Goal: Transaction & Acquisition: Purchase product/service

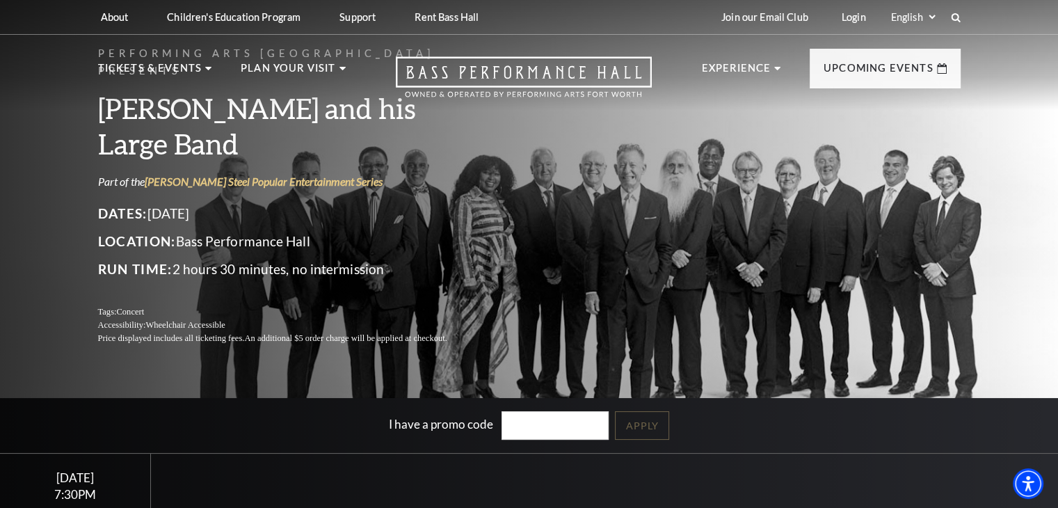
click at [649, 213] on div "Performing Arts Fort Worth Presents Lyle Lovett and his Large Band Part of the …" at bounding box center [529, 195] width 891 height 328
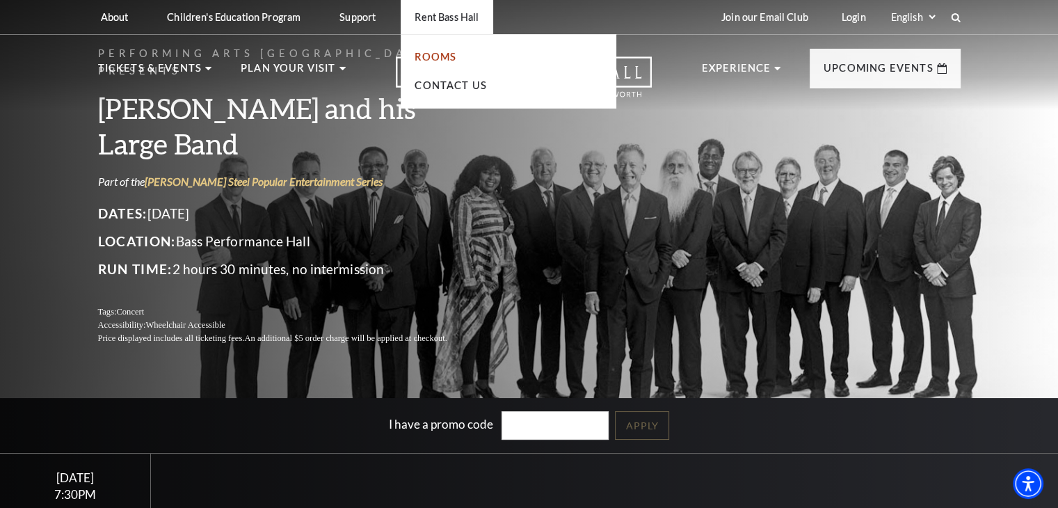
click at [427, 54] on link "Rooms" at bounding box center [436, 57] width 42 height 12
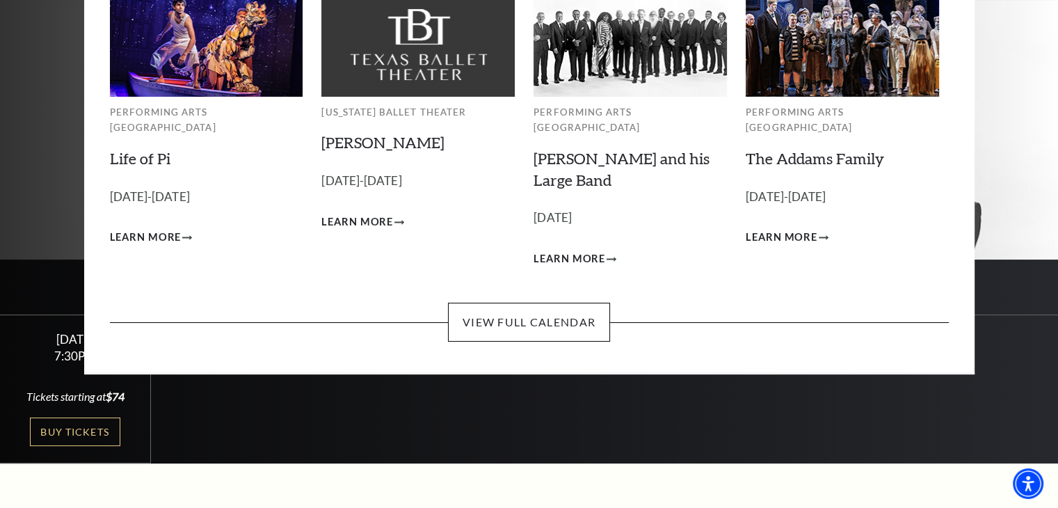
scroll to position [209, 0]
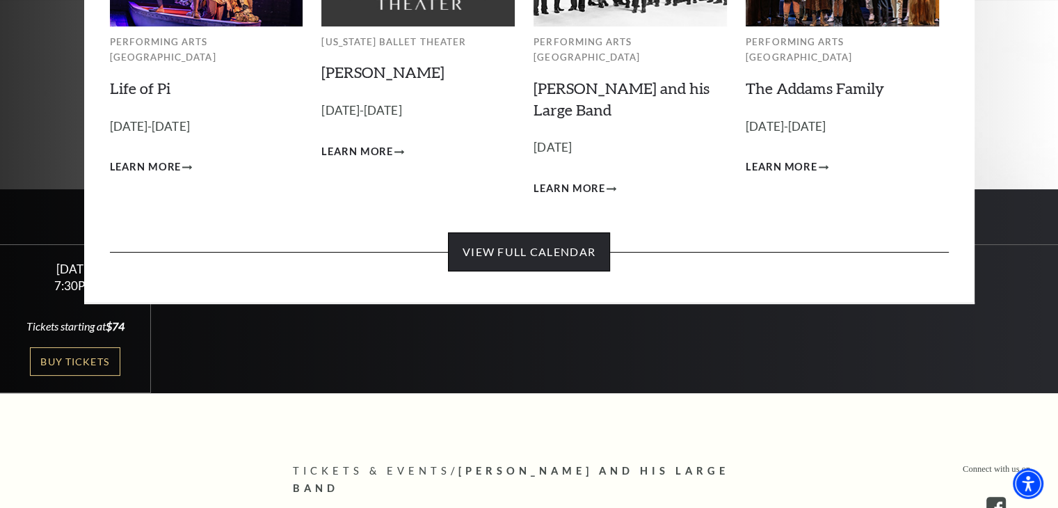
click at [591, 232] on link "View Full Calendar" at bounding box center [529, 251] width 162 height 39
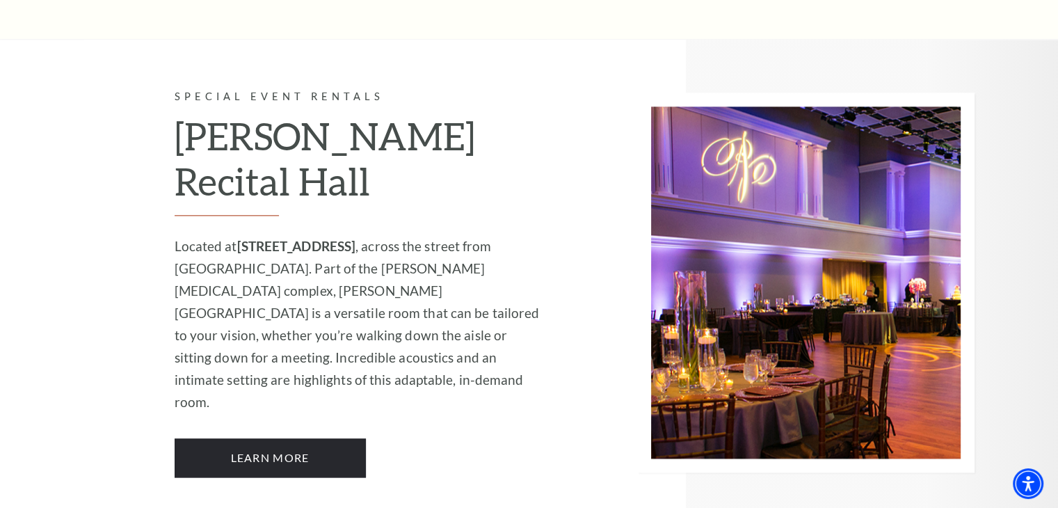
scroll to position [1740, 0]
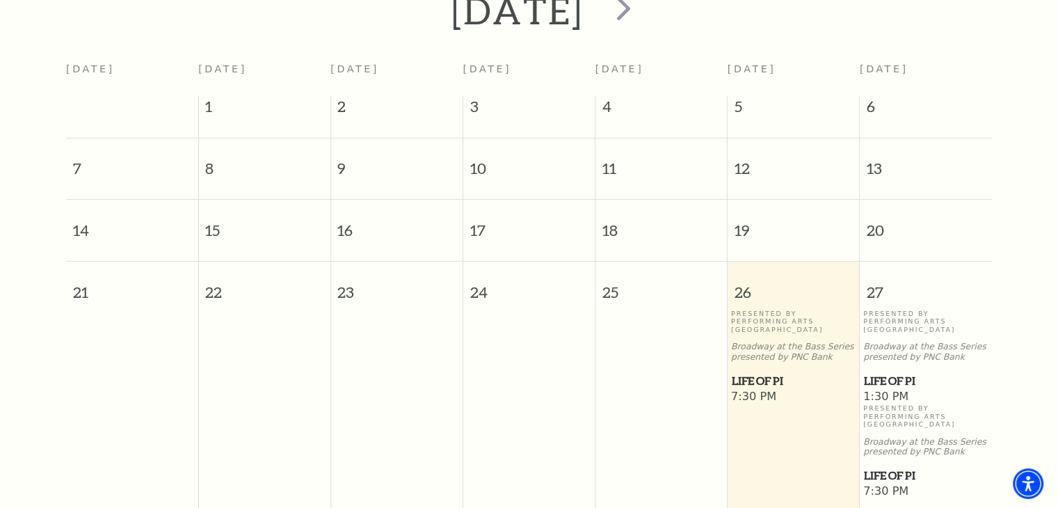
scroll to position [262, 0]
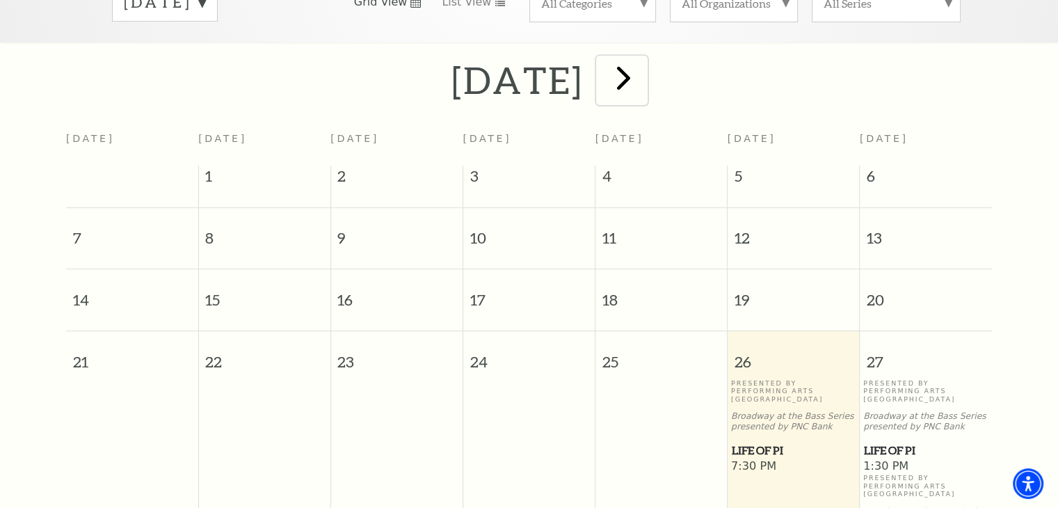
click at [644, 61] on span "next" at bounding box center [624, 78] width 40 height 40
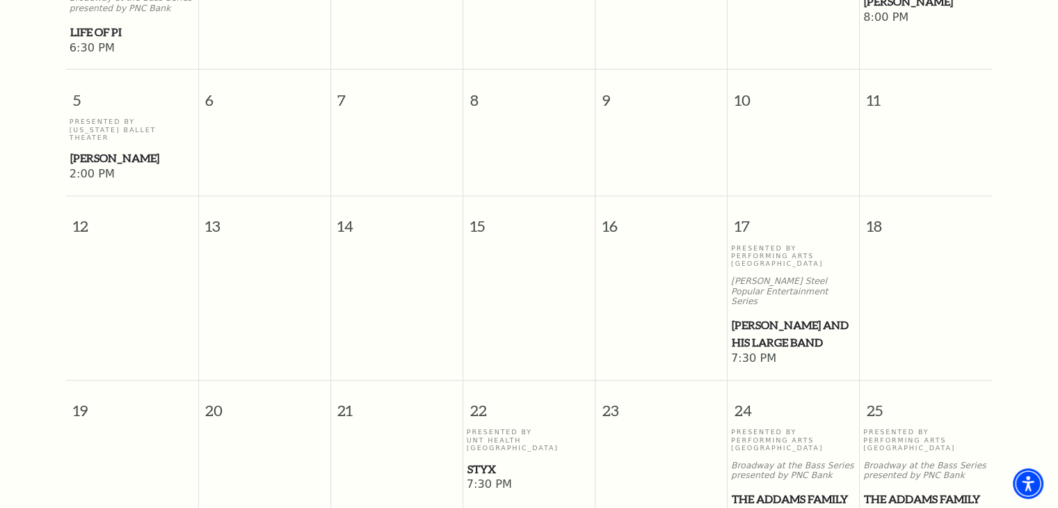
scroll to position [679, 0]
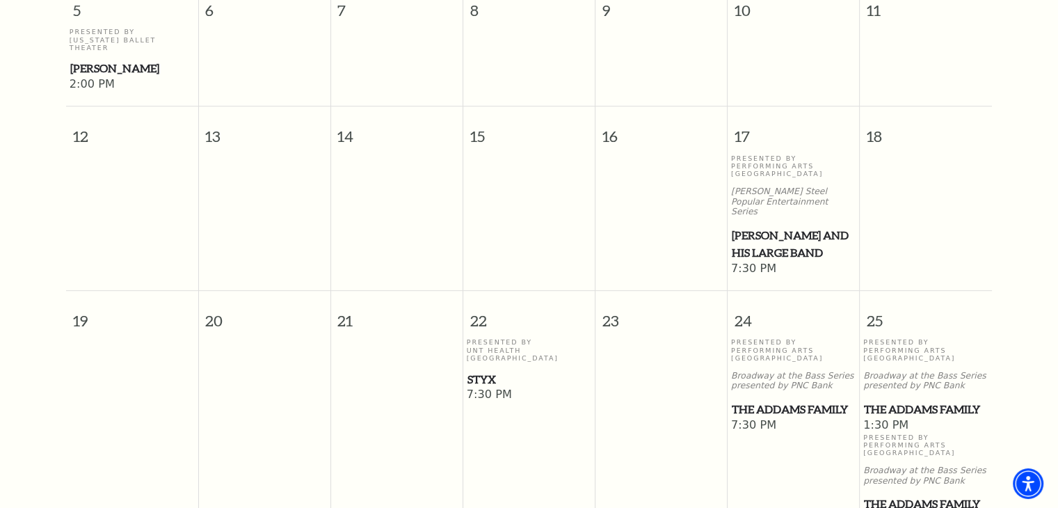
click at [487, 371] on span "Styx" at bounding box center [530, 379] width 124 height 17
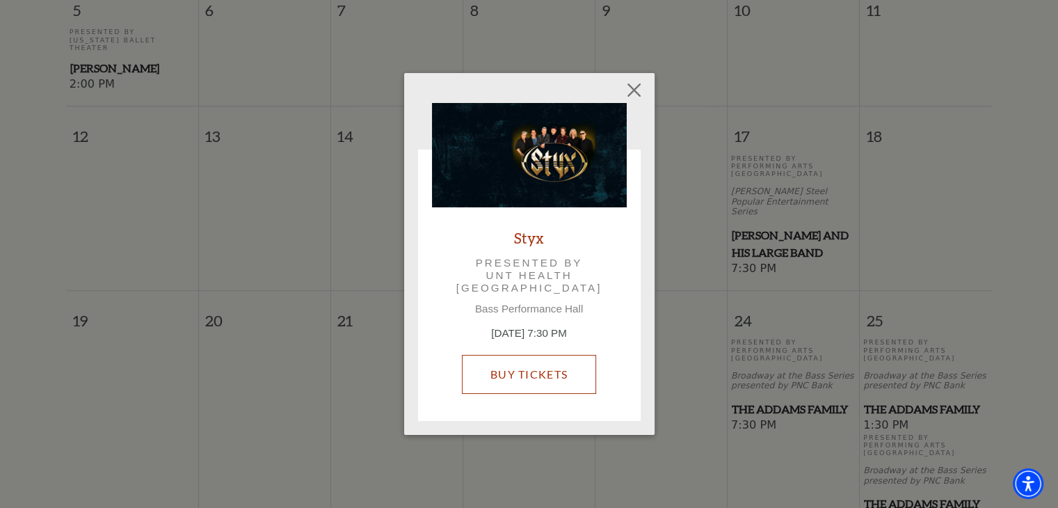
click at [532, 364] on link "Buy Tickets" at bounding box center [529, 374] width 134 height 39
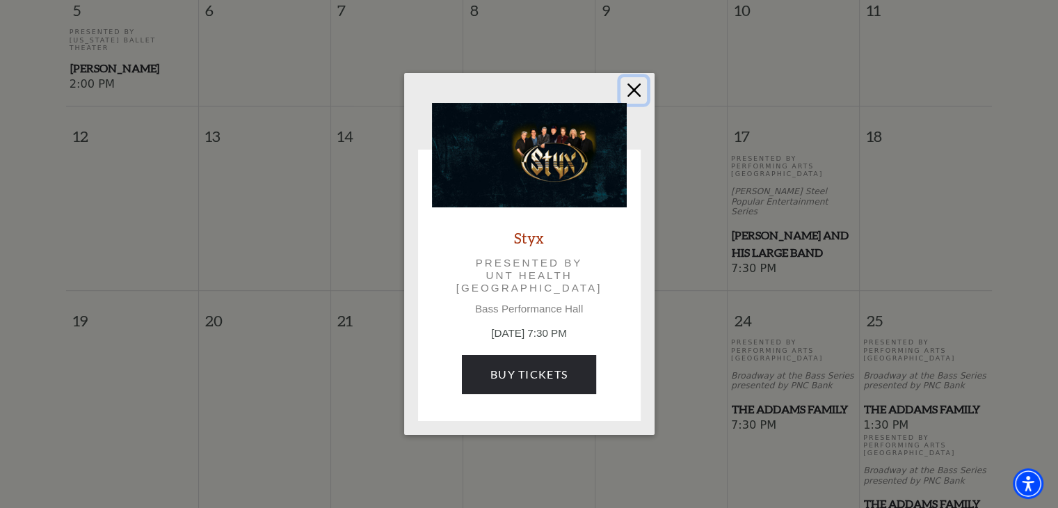
drag, startPoint x: 633, startPoint y: 87, endPoint x: 799, endPoint y: 204, distance: 202.7
click at [633, 87] on button "Close" at bounding box center [634, 90] width 26 height 26
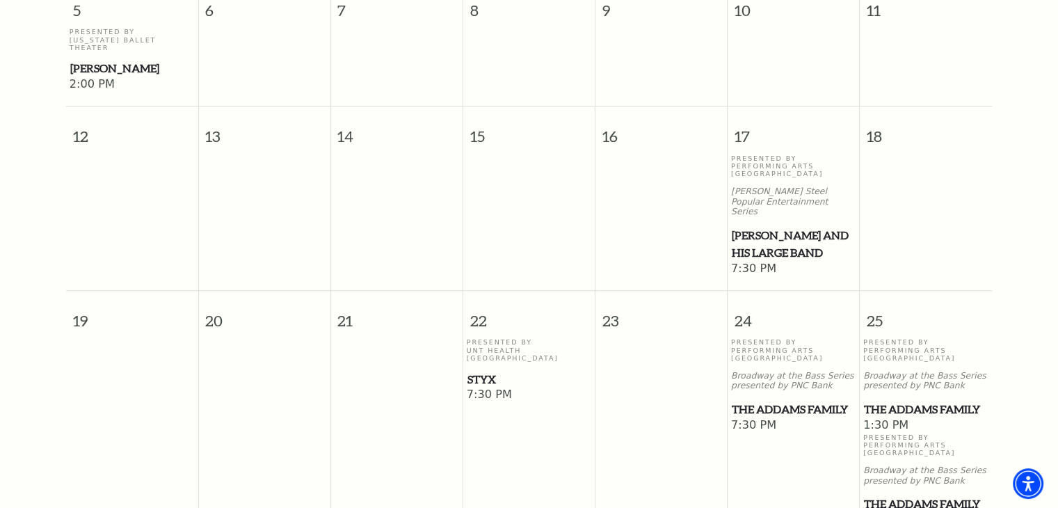
click at [790, 227] on span "Lyle Lovett and his Large Band" at bounding box center [794, 244] width 124 height 34
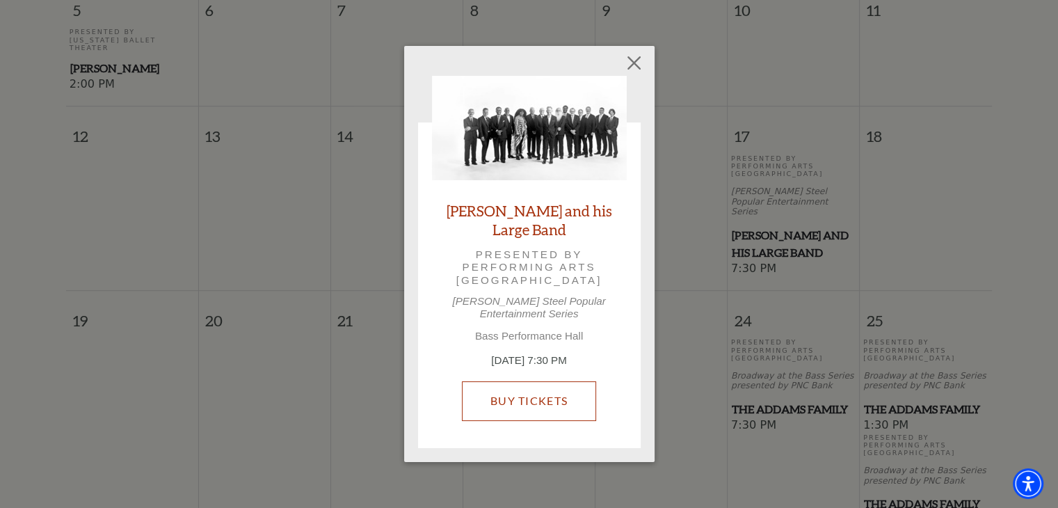
click at [531, 400] on link "Buy Tickets" at bounding box center [529, 400] width 134 height 39
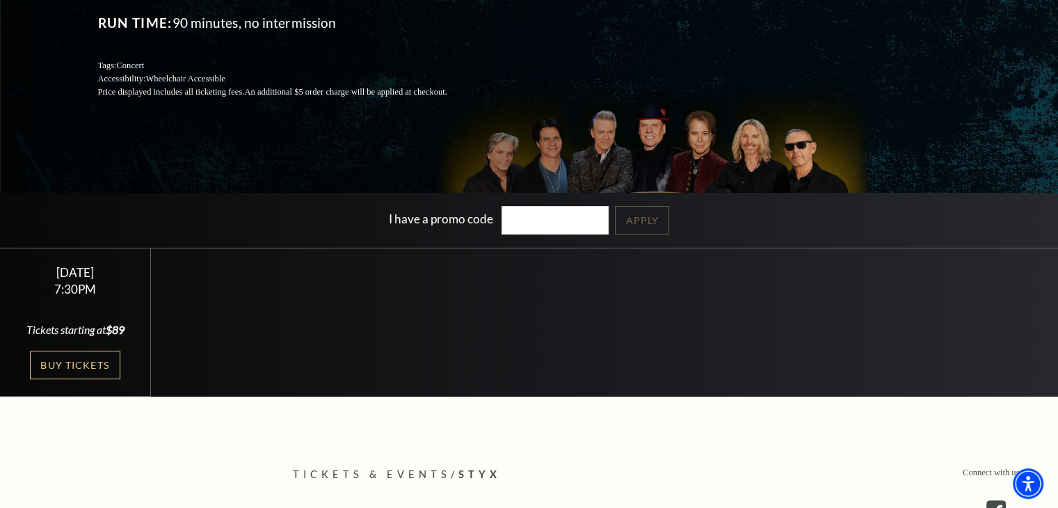
scroll to position [278, 0]
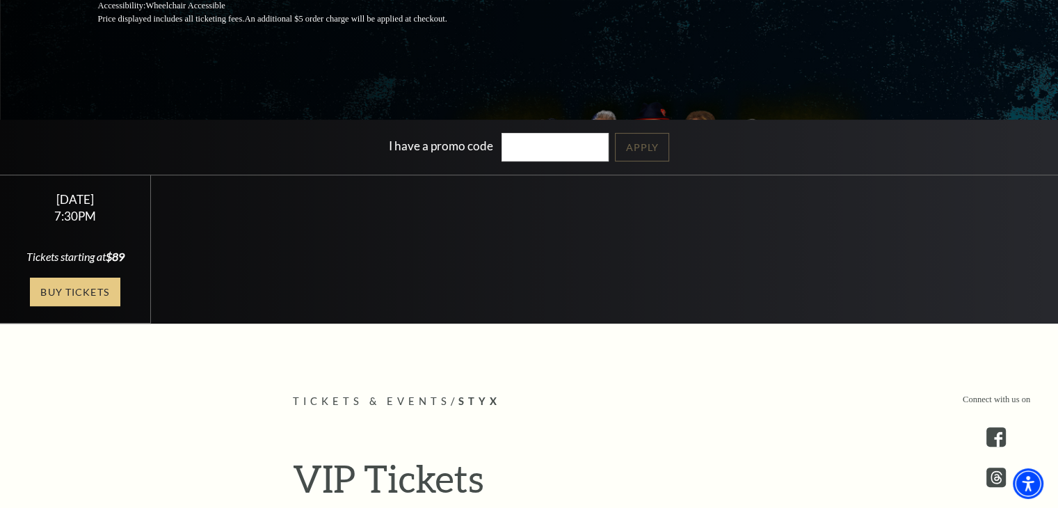
click at [72, 306] on link "Buy Tickets" at bounding box center [75, 292] width 90 height 29
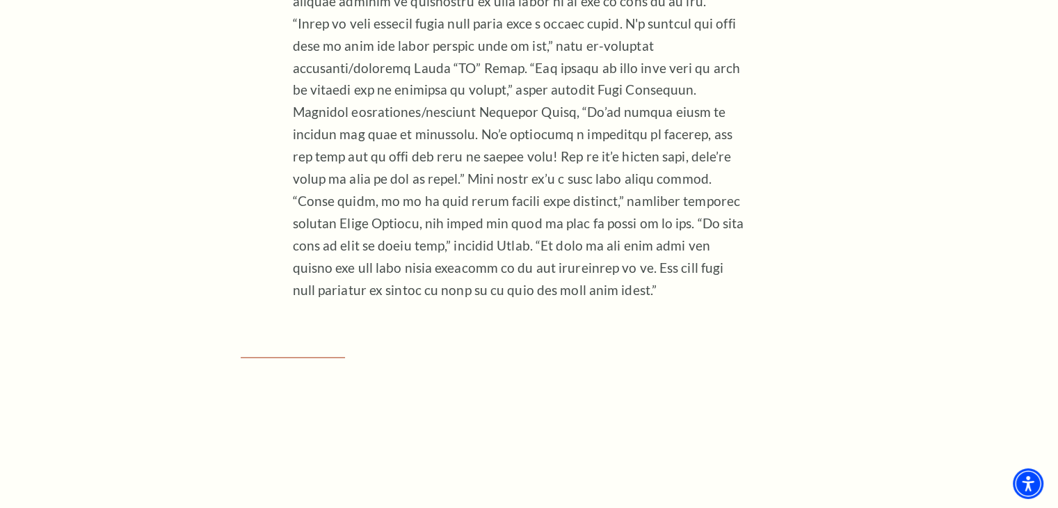
scroll to position [1740, 0]
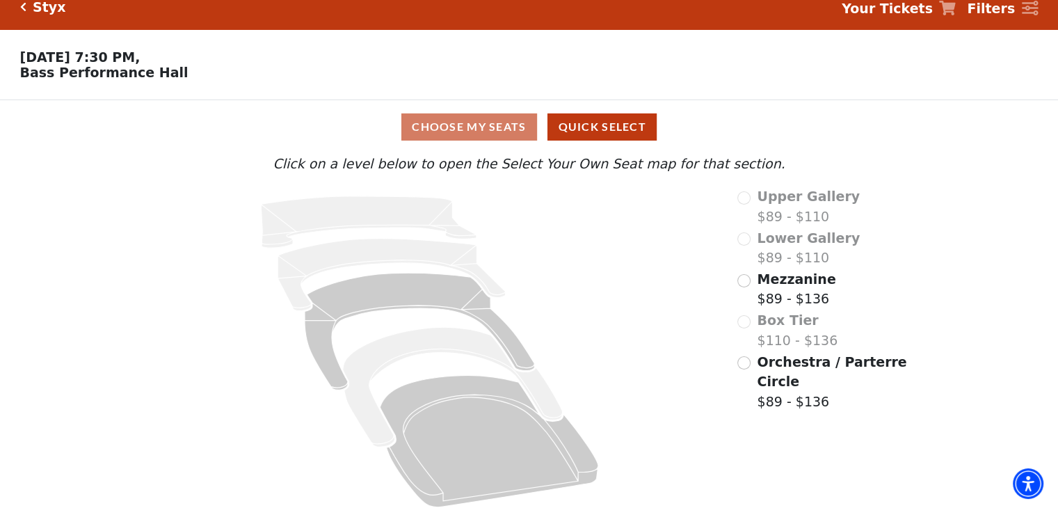
scroll to position [29, 0]
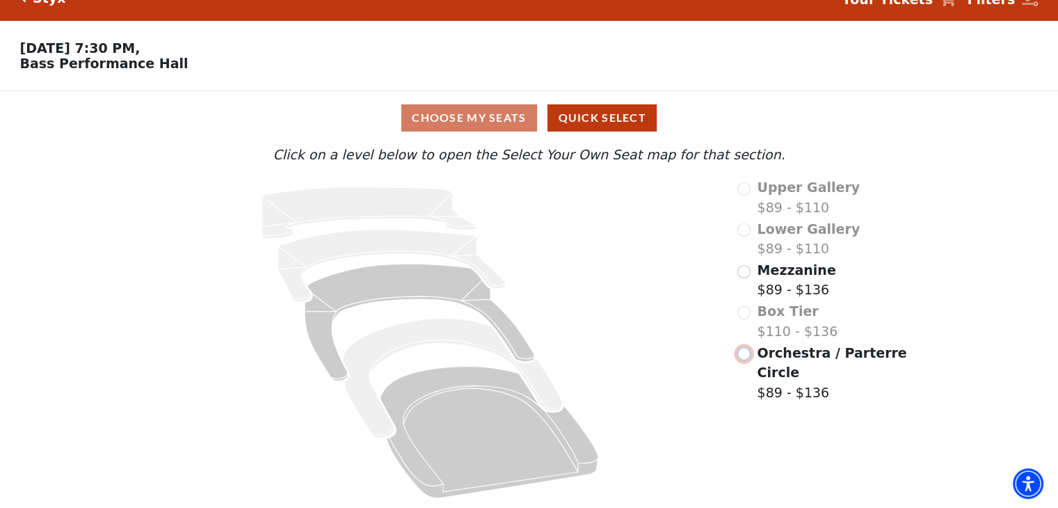
click at [748, 354] on input "Orchestra / Parterre Circle$89 - $136\a" at bounding box center [744, 353] width 13 height 13
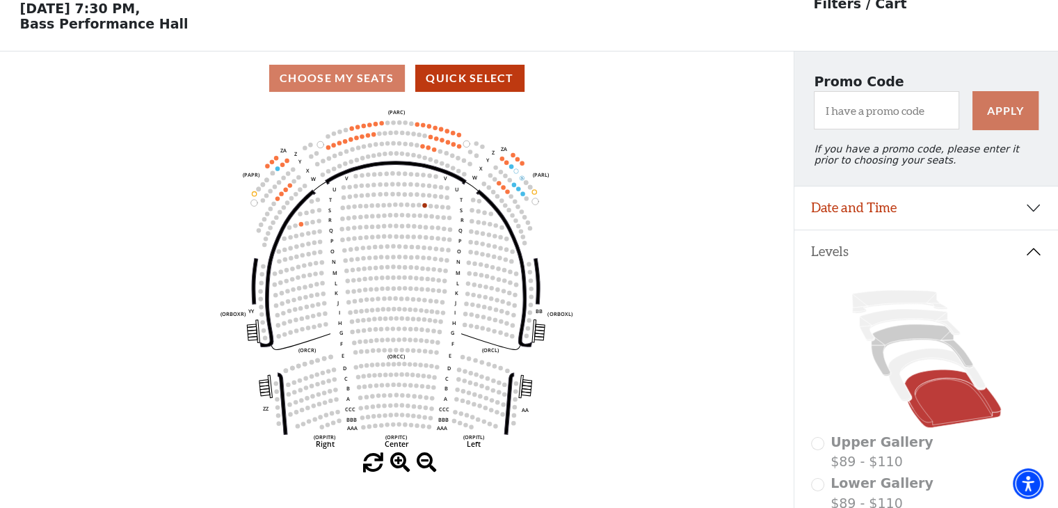
scroll to position [64, 0]
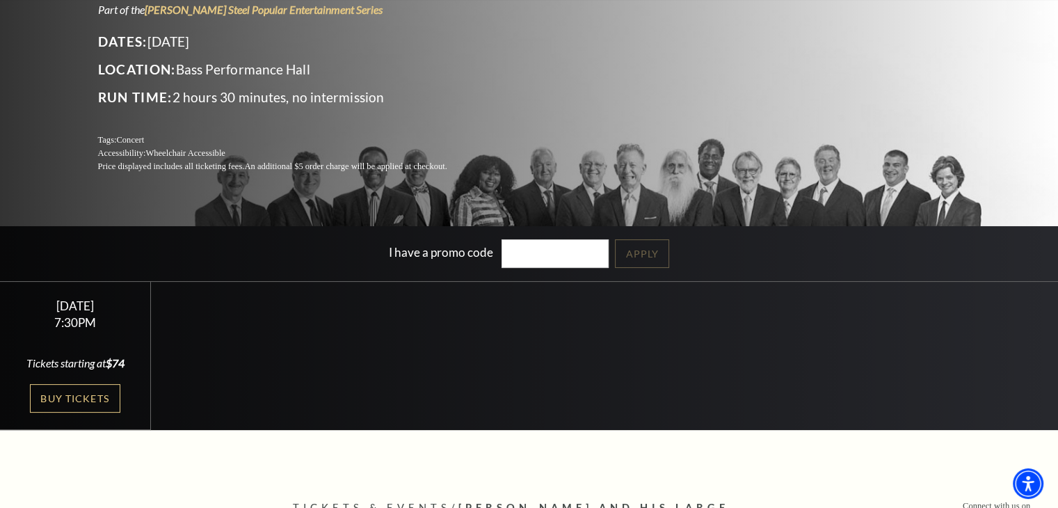
scroll to position [418, 0]
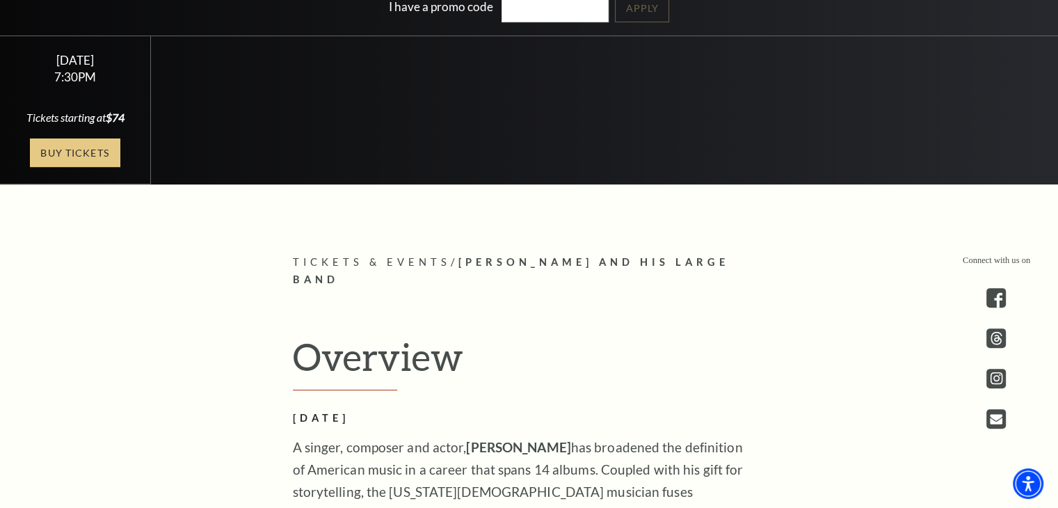
click at [84, 147] on link "Buy Tickets" at bounding box center [75, 152] width 90 height 29
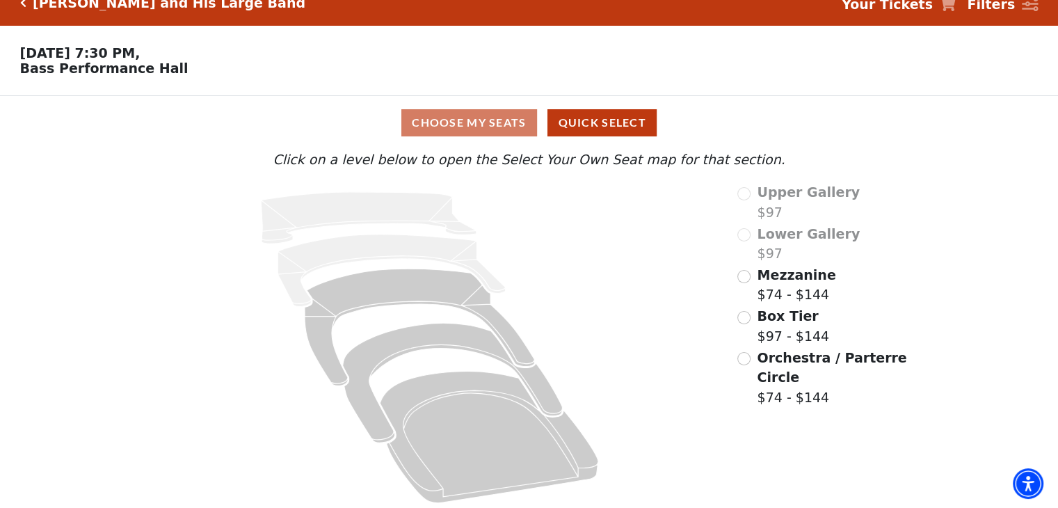
scroll to position [29, 0]
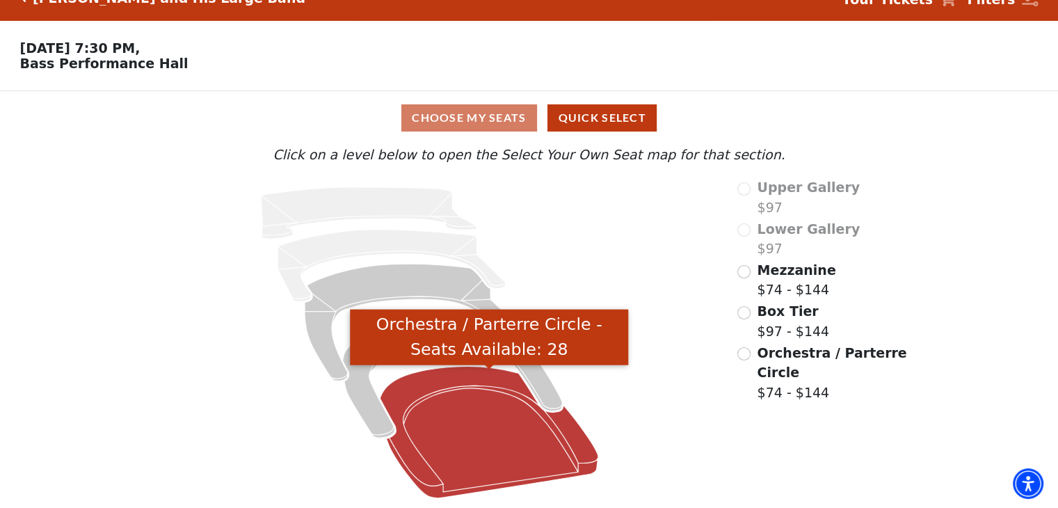
click at [478, 416] on icon "Orchestra / Parterre Circle - Seats Available: 28" at bounding box center [490, 433] width 219 height 132
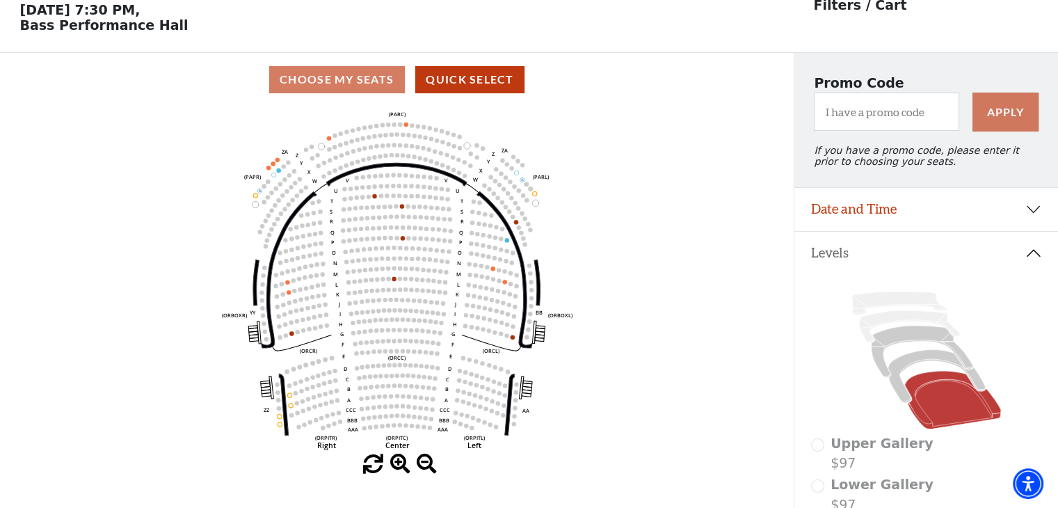
scroll to position [64, 0]
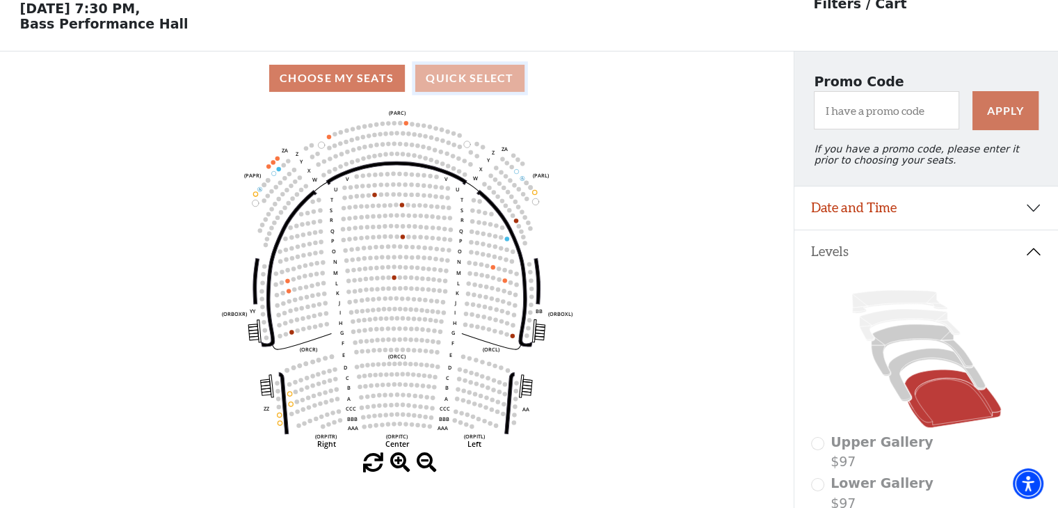
click at [461, 82] on button "Quick Select" at bounding box center [469, 78] width 109 height 27
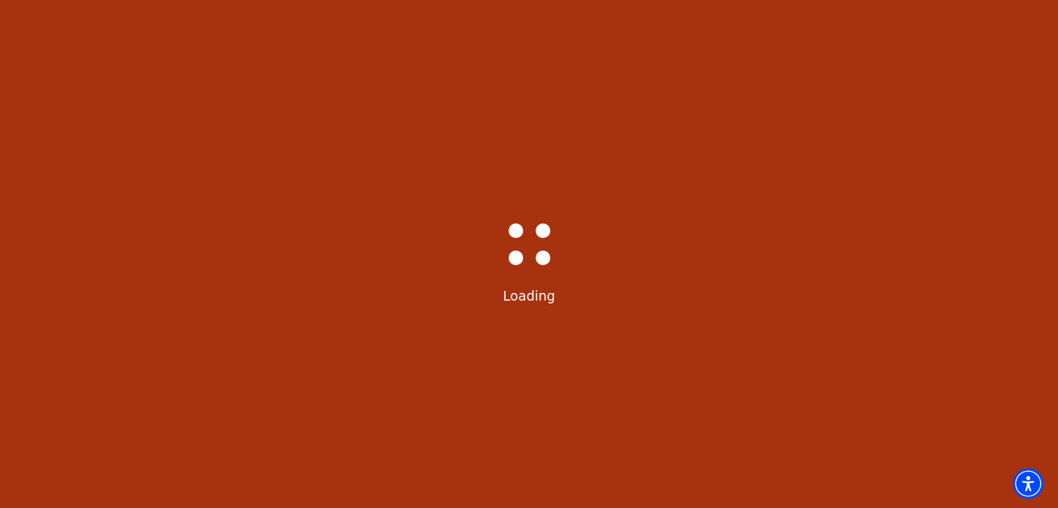
scroll to position [0, 0]
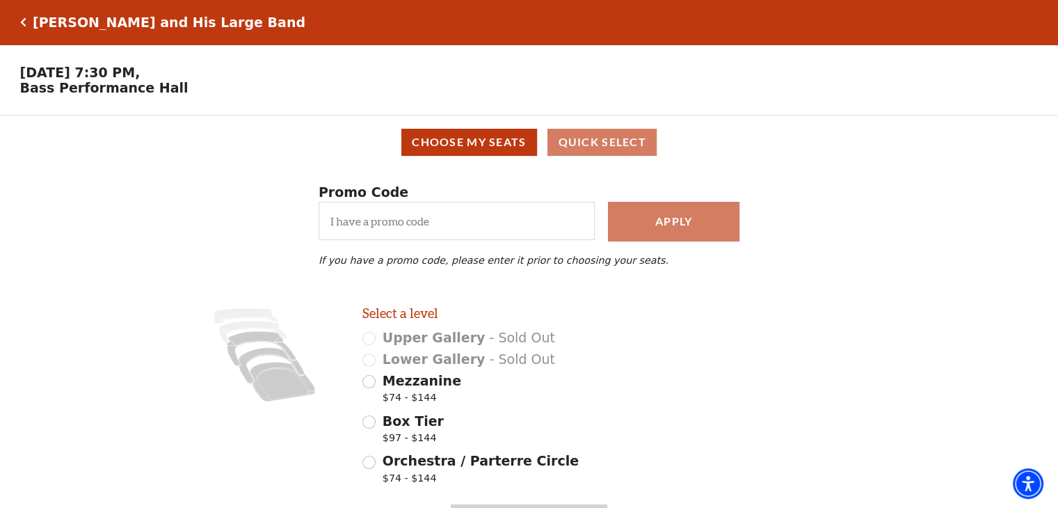
click at [374, 392] on div "Mezzanine $74 - $144" at bounding box center [485, 390] width 245 height 39
click at [372, 388] on input "Mezzanine $74 - $144" at bounding box center [369, 381] width 13 height 13
radio input "true"
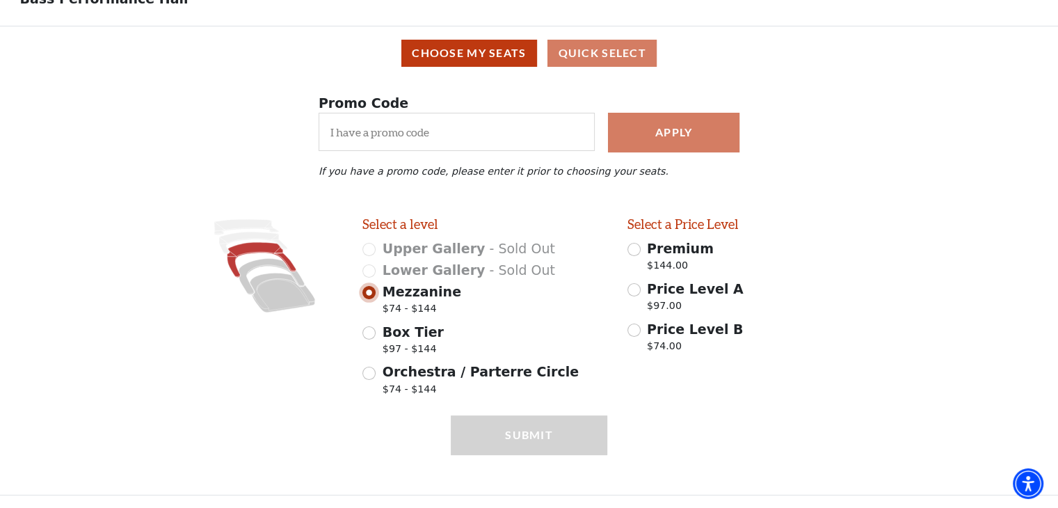
scroll to position [95, 0]
click at [632, 251] on input "Premium $144.00" at bounding box center [634, 248] width 13 height 13
radio input "true"
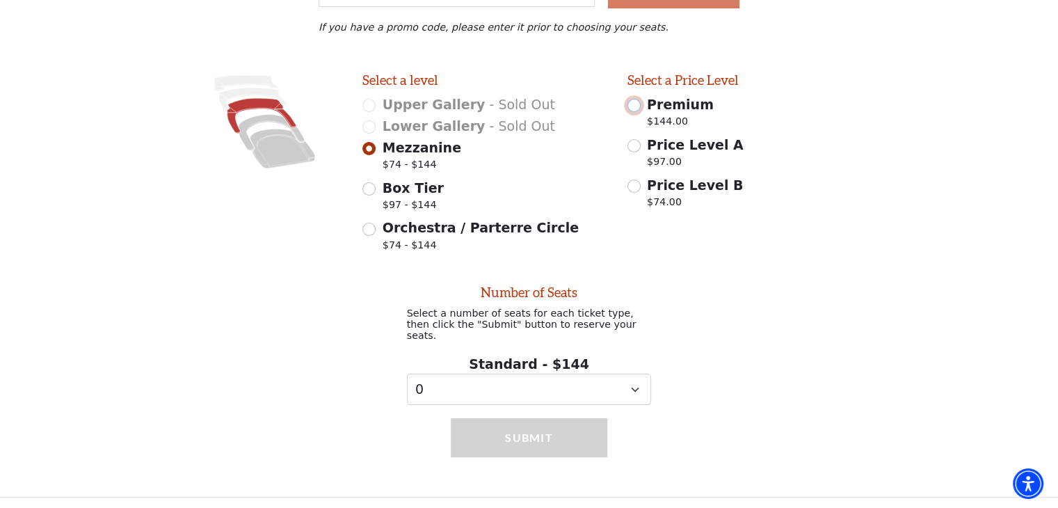
scroll to position [234, 0]
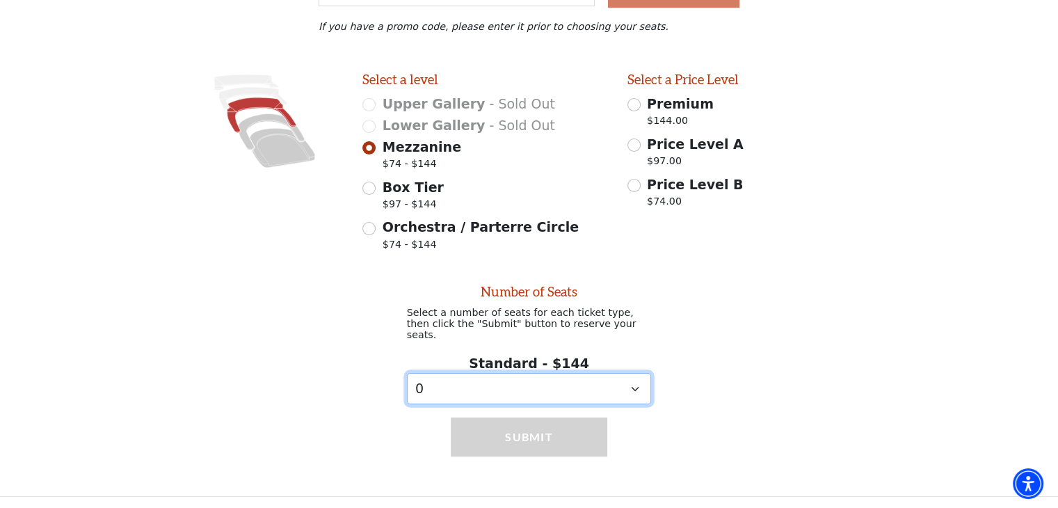
click at [628, 390] on select "0 1 2 3 4 5 6 7" at bounding box center [529, 388] width 245 height 31
select select "2"
click at [407, 373] on select "0 1 2 3 4 5 6 7" at bounding box center [529, 388] width 245 height 31
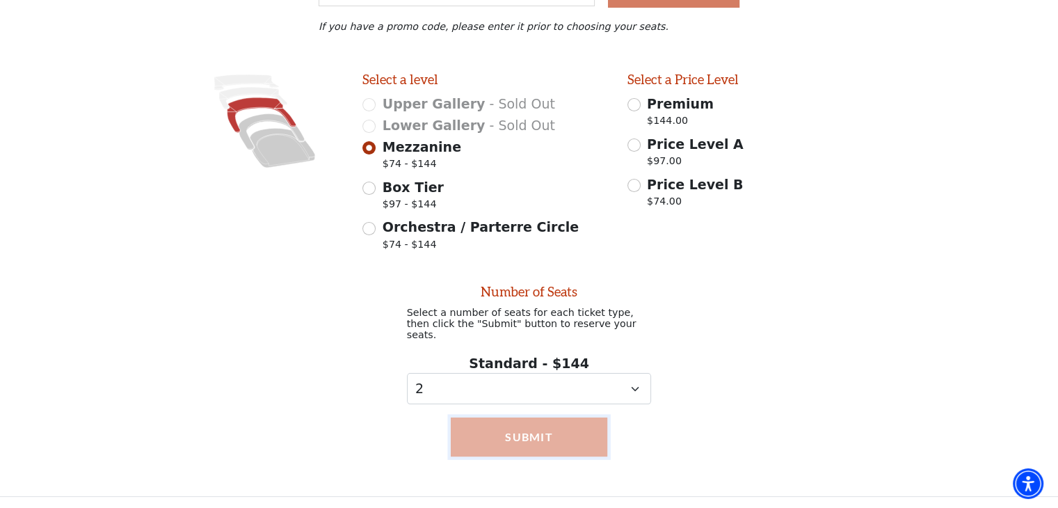
click at [526, 431] on button "Submit" at bounding box center [529, 437] width 157 height 39
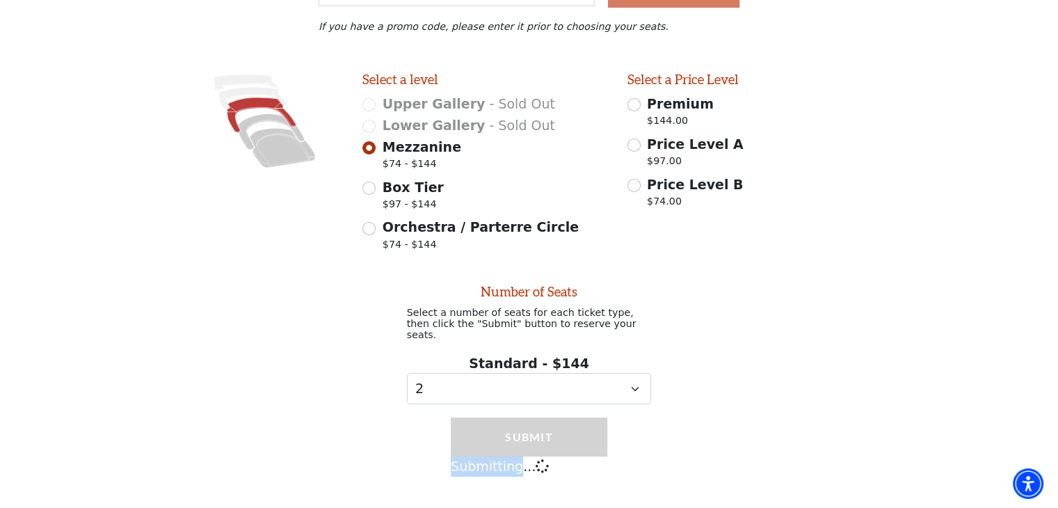
click at [526, 431] on div "Submit Submitting..." at bounding box center [529, 467] width 157 height 99
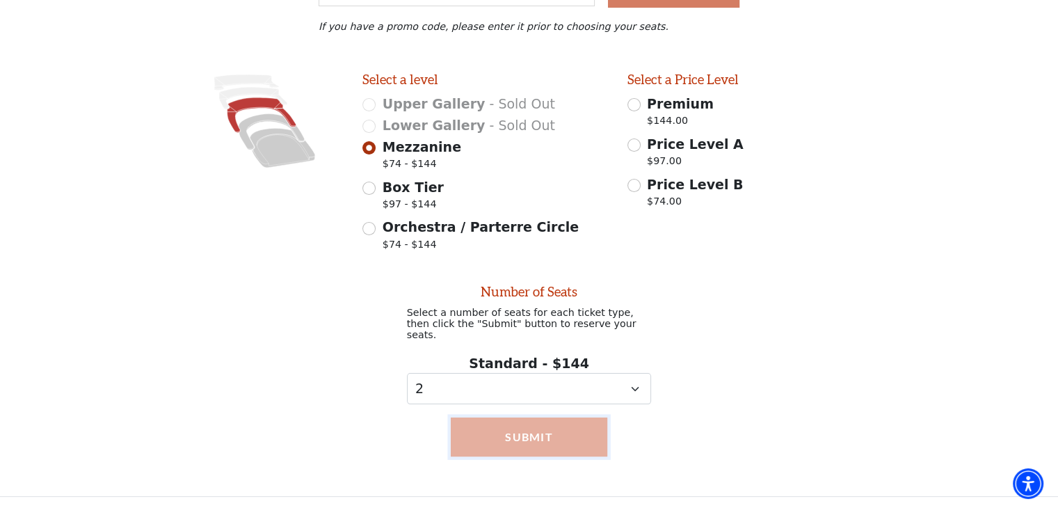
click at [536, 431] on button "Submit" at bounding box center [529, 437] width 157 height 39
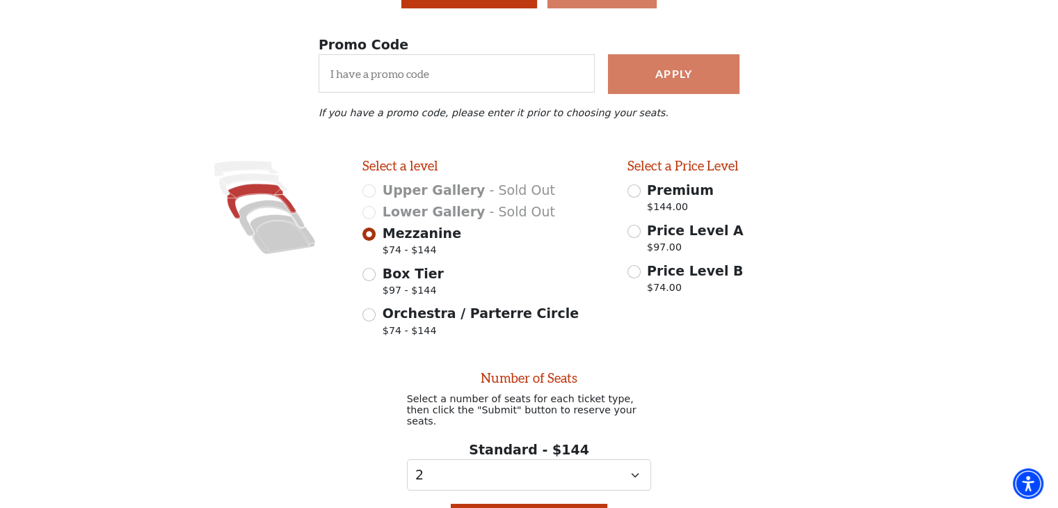
scroll to position [0, 0]
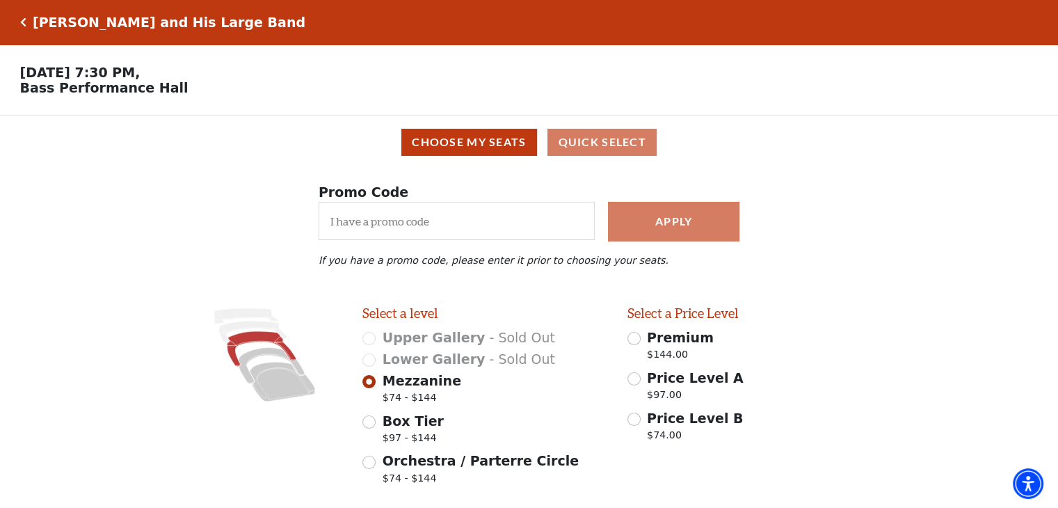
click at [584, 151] on div "Choose My Seats Quick Select" at bounding box center [529, 142] width 1039 height 27
click at [485, 149] on button "Choose My Seats" at bounding box center [470, 142] width 136 height 27
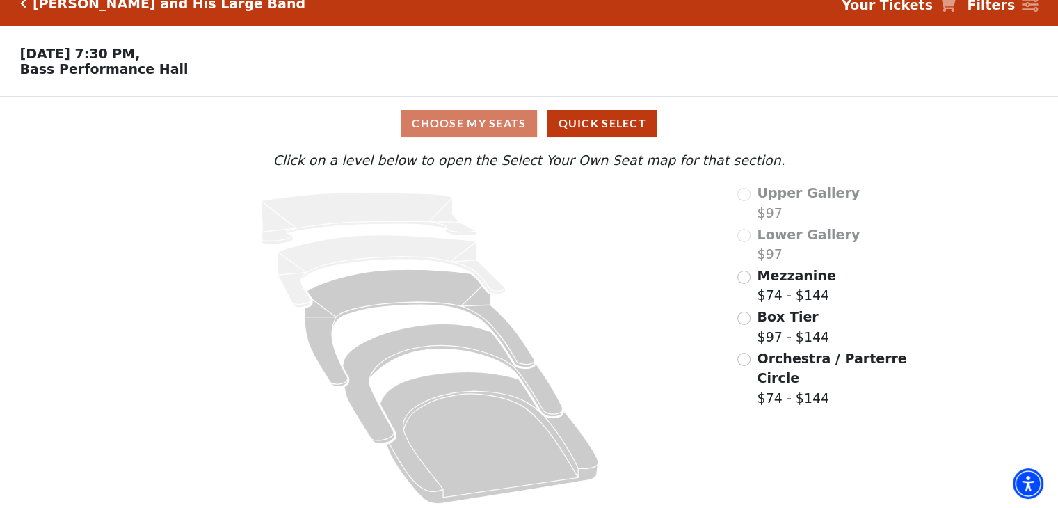
scroll to position [29, 0]
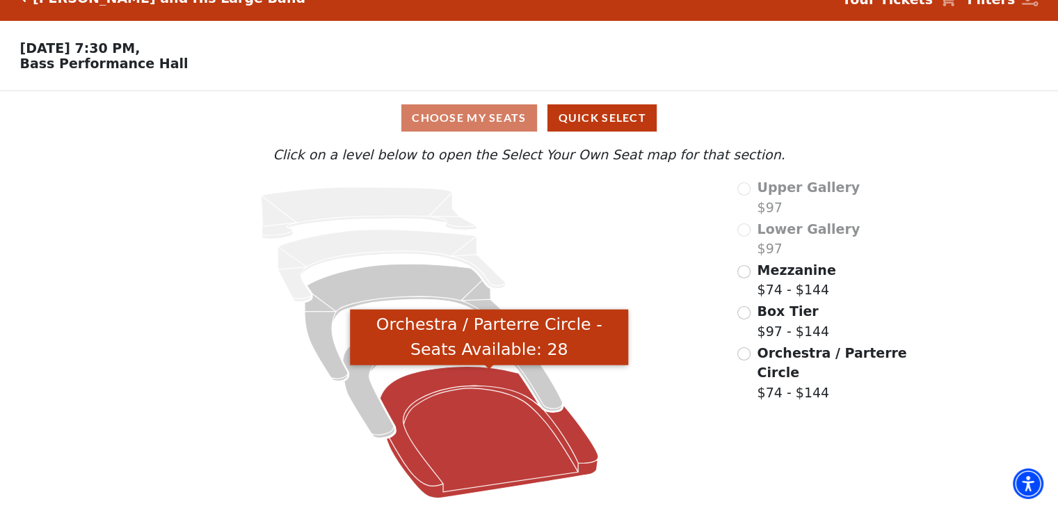
click at [475, 401] on icon "Orchestra / Parterre Circle - Seats Available: 28" at bounding box center [490, 433] width 219 height 132
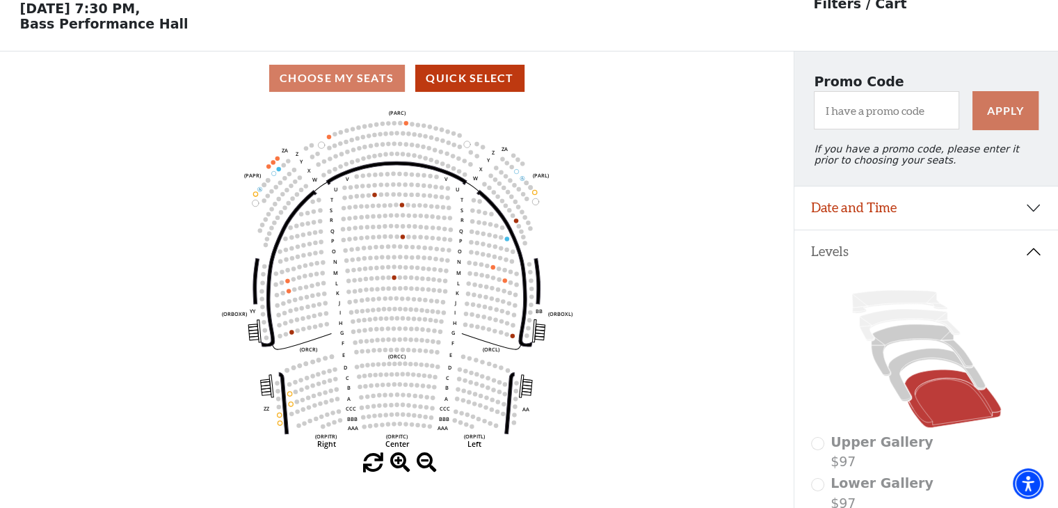
scroll to position [64, 0]
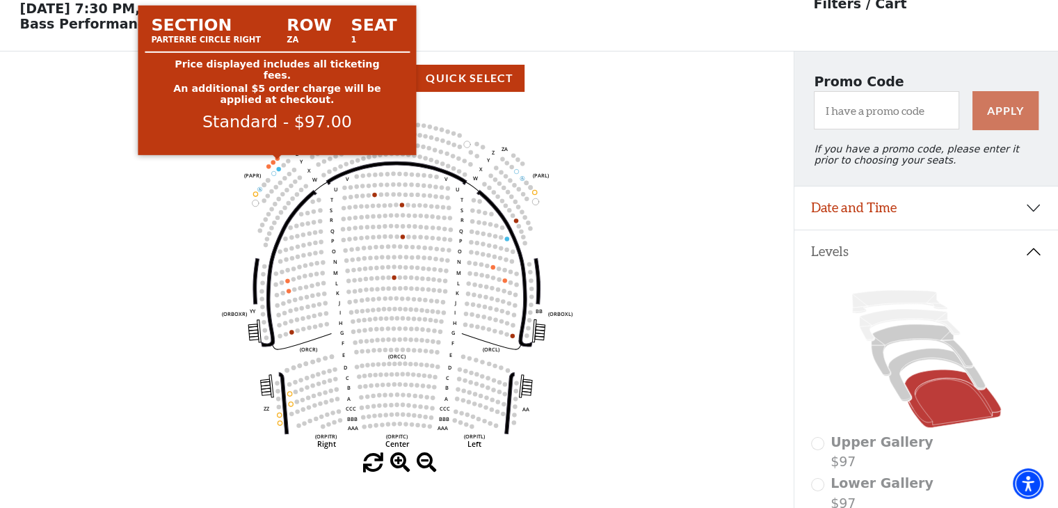
click at [277, 160] on circle at bounding box center [278, 158] width 4 height 4
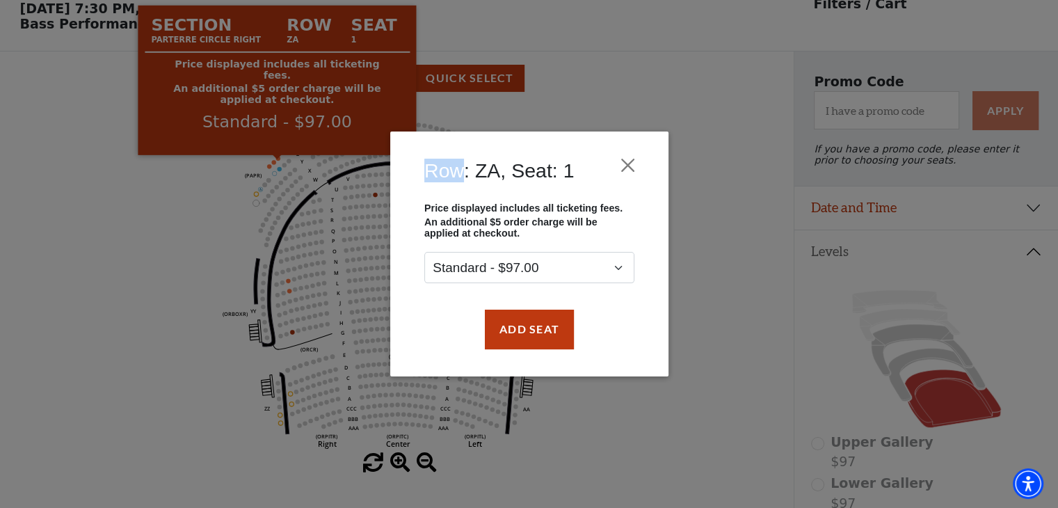
click at [277, 162] on div "Row: ZA, Seat: 1 Price displayed includes all ticketing fees. An additional $5 …" at bounding box center [529, 254] width 1058 height 508
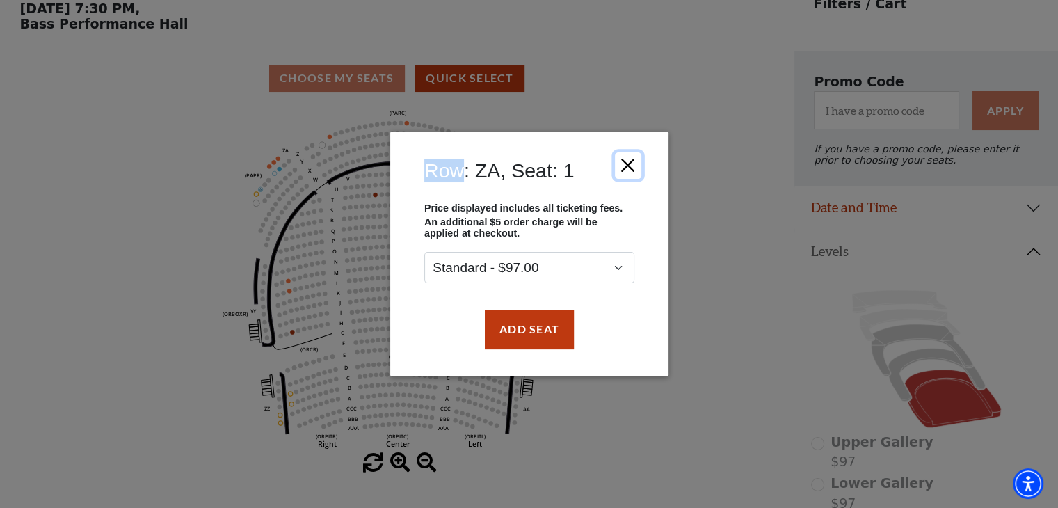
click at [624, 173] on button "Close" at bounding box center [627, 165] width 26 height 26
